Goal: Task Accomplishment & Management: Complete application form

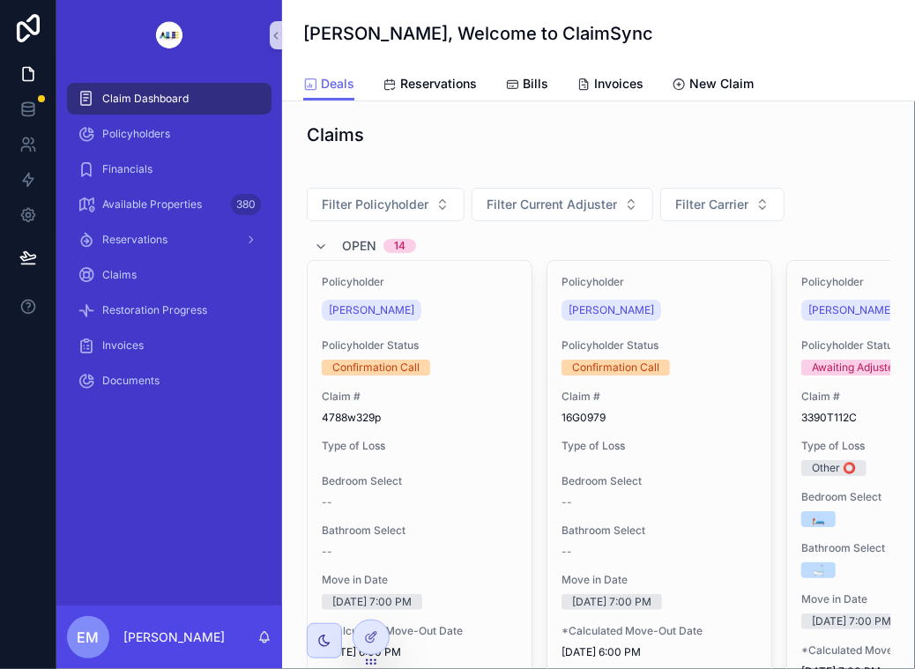
click at [236, 43] on link "scrollable content" at bounding box center [169, 35] width 204 height 28
click at [823, 0] on html "Claim Dashboard Policyholders Financials Available Properties 380 Reservations …" at bounding box center [457, 334] width 915 height 669
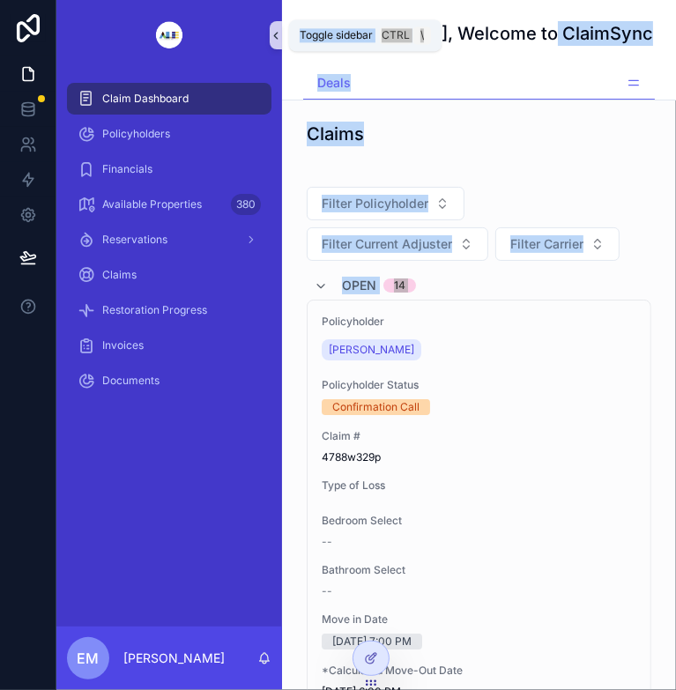
click at [272, 43] on button "scrollable content" at bounding box center [276, 35] width 12 height 28
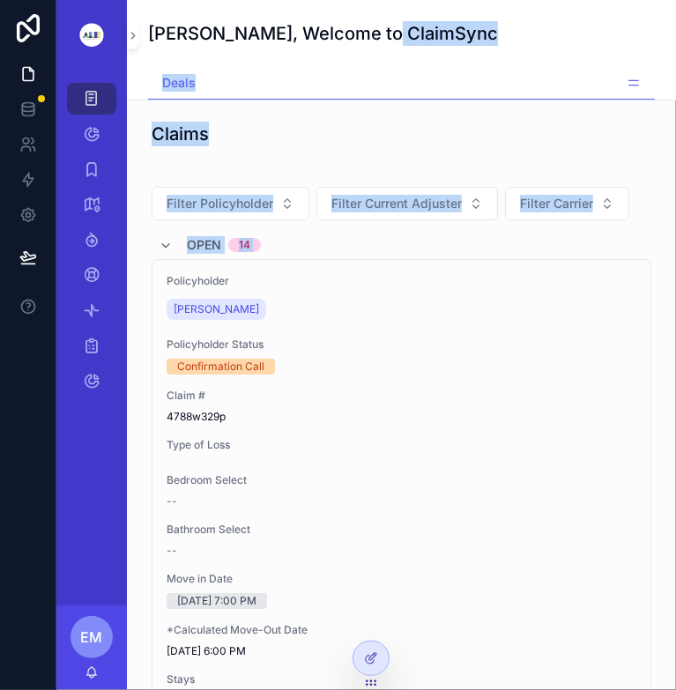
click at [364, 126] on div "Claims" at bounding box center [402, 134] width 500 height 25
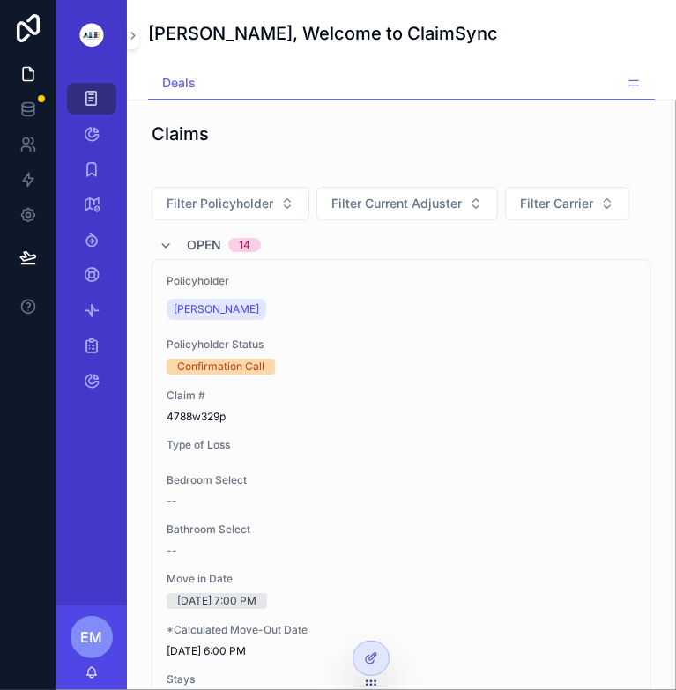
drag, startPoint x: 675, startPoint y: 5, endPoint x: 593, endPoint y: 47, distance: 91.8
click at [593, 47] on div "[PERSON_NAME], Welcome to ClaimSync" at bounding box center [401, 33] width 507 height 67
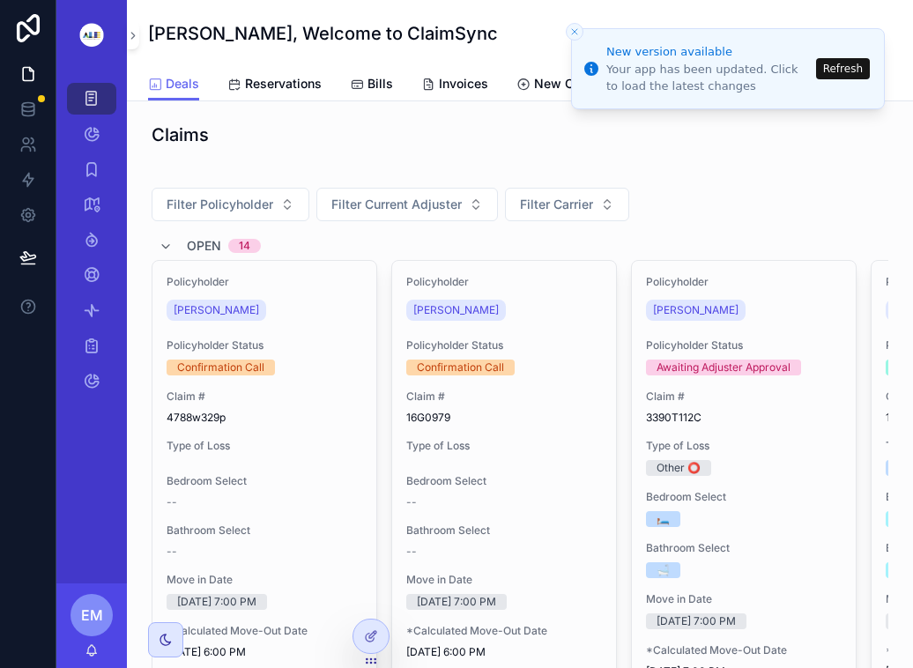
click at [858, 70] on button "Refresh" at bounding box center [843, 68] width 54 height 21
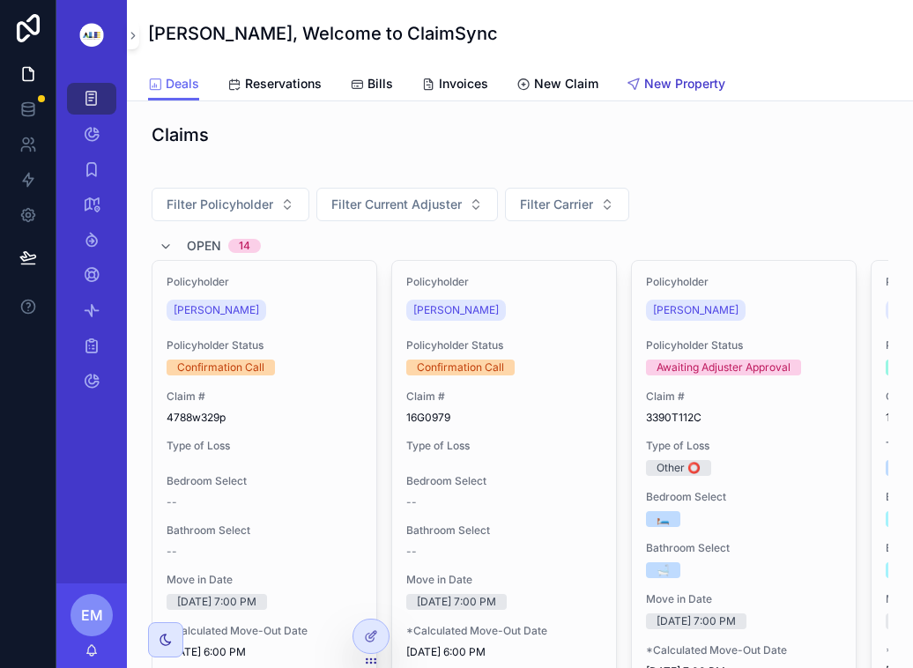
click at [680, 90] on span "New Property" at bounding box center [684, 84] width 81 height 18
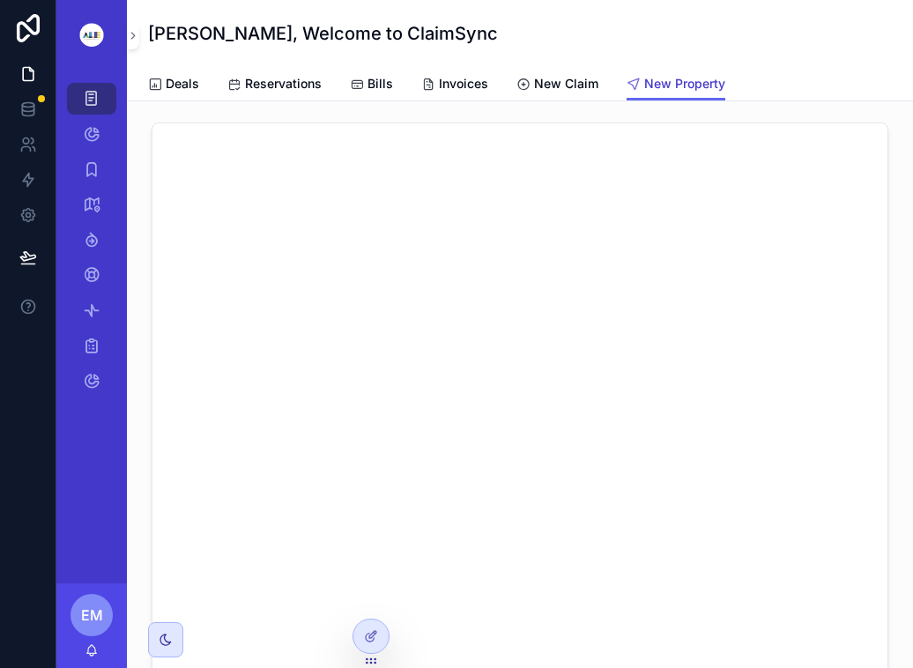
click at [678, 83] on span "New Property" at bounding box center [684, 84] width 81 height 18
drag, startPoint x: 486, startPoint y: 39, endPoint x: 479, endPoint y: 20, distance: 19.5
click at [479, 20] on div "[PERSON_NAME], Welcome to ClaimSync" at bounding box center [520, 33] width 744 height 67
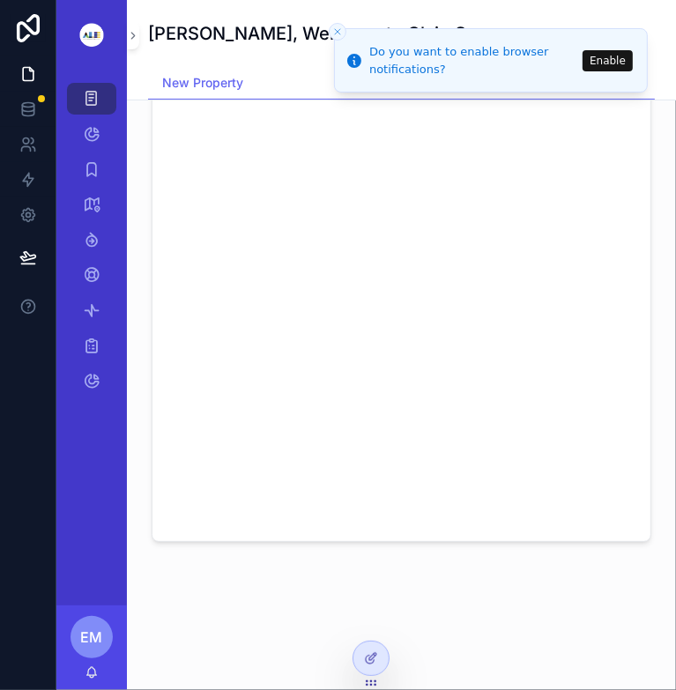
scroll to position [303, 0]
drag, startPoint x: 615, startPoint y: 600, endPoint x: 604, endPoint y: 650, distance: 51.5
click at [604, 650] on div "scrollable content" at bounding box center [401, 245] width 549 height 833
click at [98, 72] on div "Claim Dashboard Policyholders Financials Available Properties 380 Reservations …" at bounding box center [91, 244] width 70 height 349
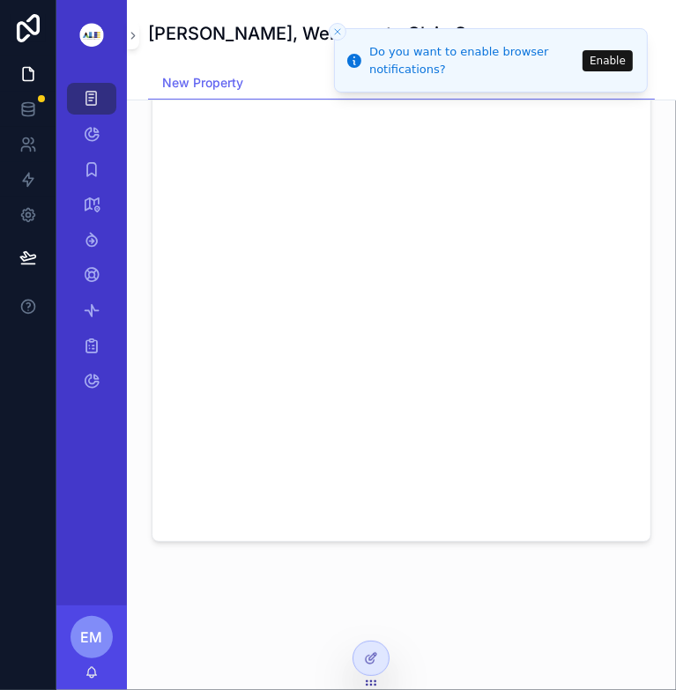
scroll to position [222, 0]
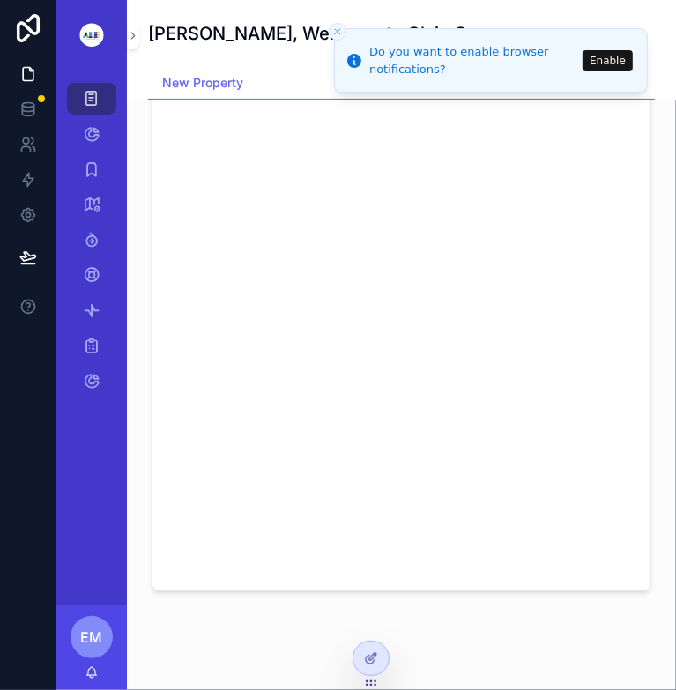
click at [523, 652] on div "scrollable content" at bounding box center [401, 294] width 549 height 833
click at [451, 629] on div "scrollable content" at bounding box center [401, 294] width 549 height 833
